Goal: Task Accomplishment & Management: Use online tool/utility

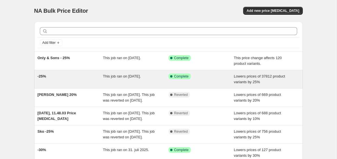
click at [89, 77] on div "-25%" at bounding box center [71, 79] width 66 height 11
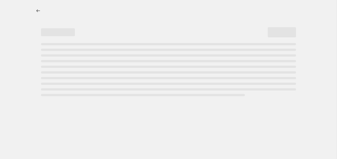
select select "percentage"
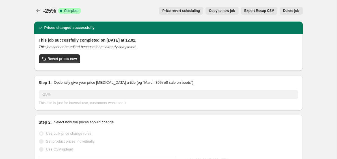
click at [34, 6] on div "-25%. This page is ready -25% Success Complete Complete Price revert scheduling…" at bounding box center [168, 11] width 269 height 22
click at [58, 59] on span "Revert prices now" at bounding box center [62, 59] width 29 height 5
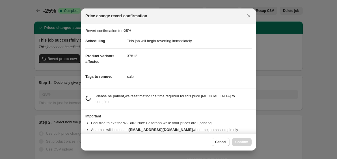
click at [161, 76] on dd "sale" at bounding box center [189, 76] width 125 height 15
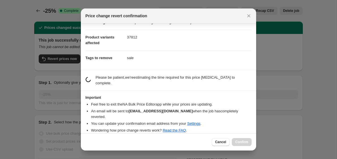
click at [165, 87] on section "estimating job duration... Please be patient, we're estimating the time require…" at bounding box center [168, 80] width 175 height 20
click at [166, 96] on h3 "Important" at bounding box center [168, 97] width 166 height 5
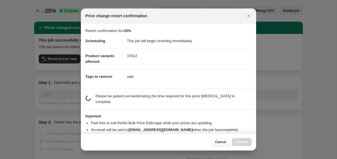
click at [165, 81] on dd "sale" at bounding box center [189, 76] width 125 height 15
click at [165, 82] on dd "sale" at bounding box center [189, 76] width 125 height 15
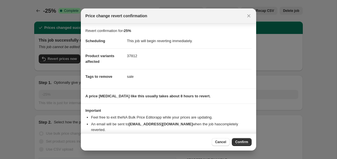
scroll to position [13, 0]
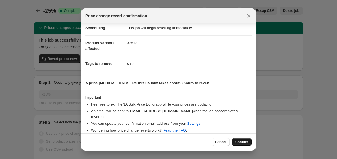
click at [242, 142] on span "Confirm" at bounding box center [241, 142] width 13 height 5
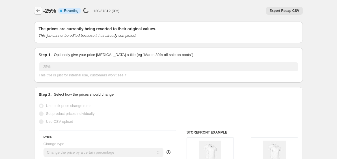
click at [38, 10] on icon "Price change jobs" at bounding box center [38, 11] width 6 height 6
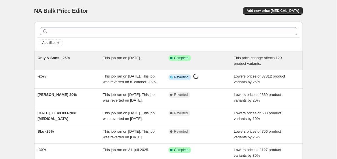
click at [89, 66] on div "Only & Sons - 25%" at bounding box center [71, 60] width 66 height 11
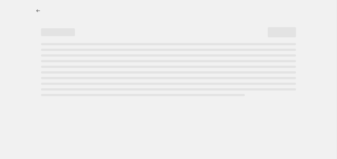
select select "pcap"
select select "no_change"
select select "vendor"
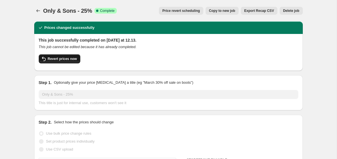
click at [63, 59] on span "Revert prices now" at bounding box center [62, 59] width 29 height 5
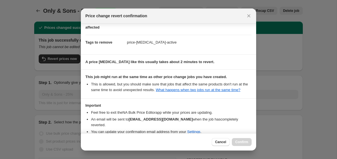
scroll to position [71, 0]
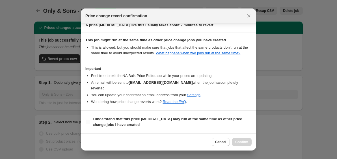
click at [127, 121] on b "I understand that this price change job may run at the same time as other price…" at bounding box center [167, 122] width 149 height 10
click at [90, 121] on input "I understand that this price change job may run at the same time as other price…" at bounding box center [88, 122] width 5 height 5
checkbox input "true"
click at [242, 142] on span "Confirm" at bounding box center [241, 142] width 13 height 5
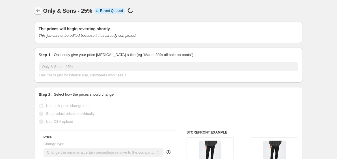
click at [40, 13] on icon "Price change jobs" at bounding box center [38, 11] width 6 height 6
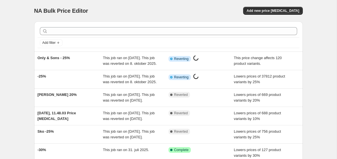
click at [21, 14] on div "NA Bulk Price Editor. This page is ready NA Bulk Price Editor Add new price cha…" at bounding box center [168, 145] width 337 height 291
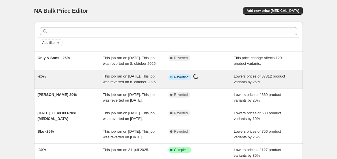
click at [44, 78] on span "-25%" at bounding box center [42, 76] width 8 height 4
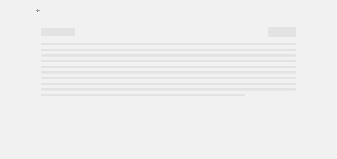
select select "percentage"
